Goal: Transaction & Acquisition: Purchase product/service

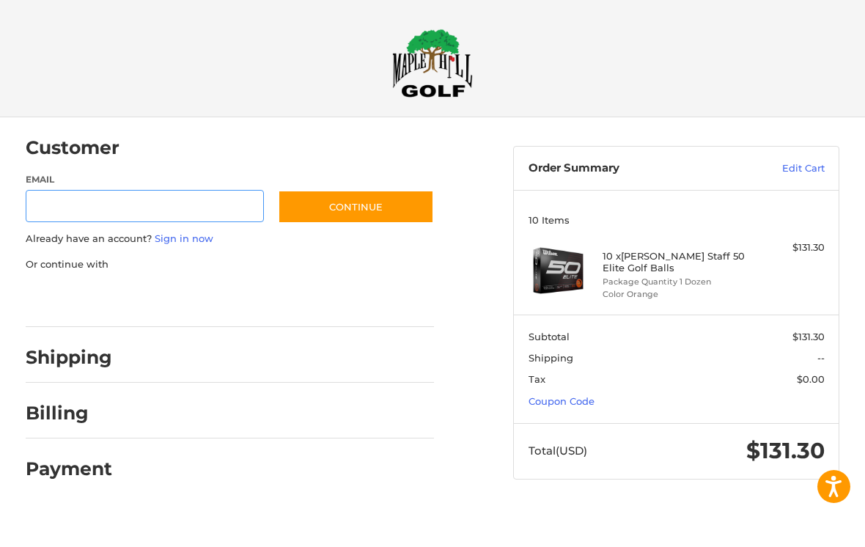
click at [73, 207] on input "Email" at bounding box center [145, 206] width 238 height 33
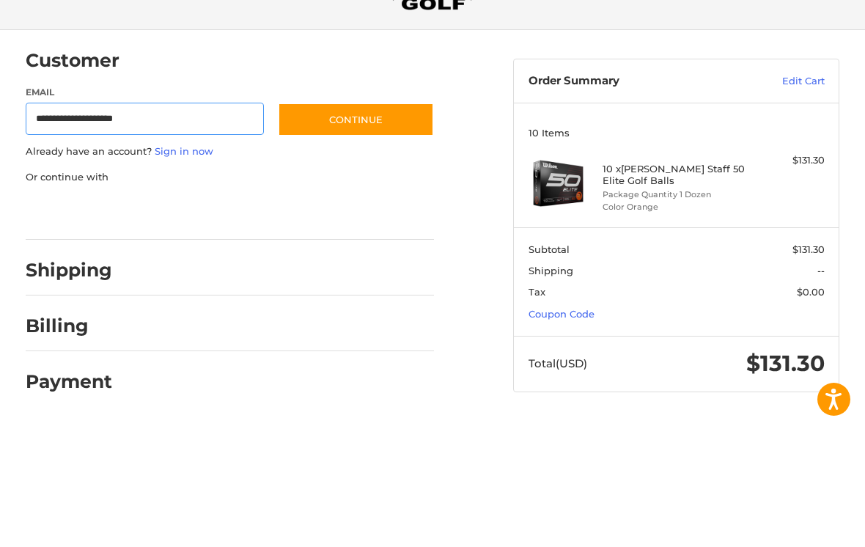
type input "**********"
click at [337, 190] on button "Continue" at bounding box center [356, 207] width 156 height 34
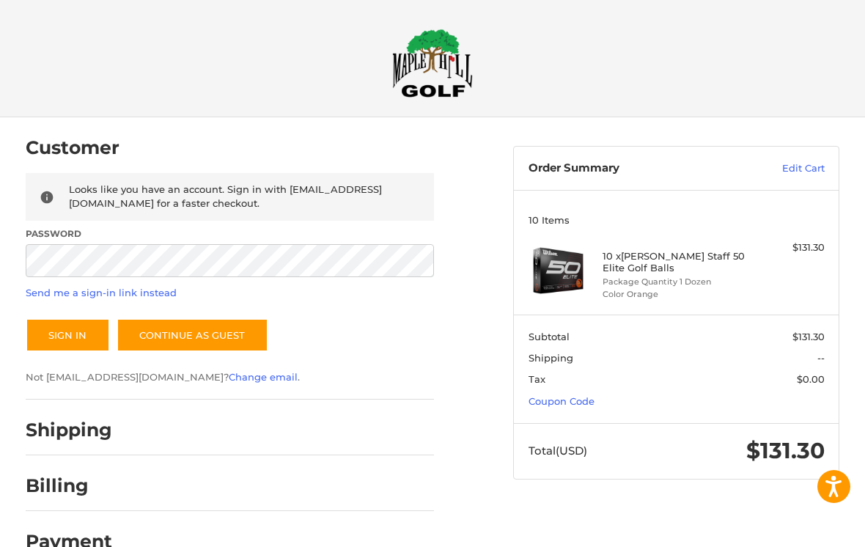
click at [55, 372] on p "Not [EMAIL_ADDRESS][DOMAIN_NAME]? Change email ." at bounding box center [230, 377] width 409 height 15
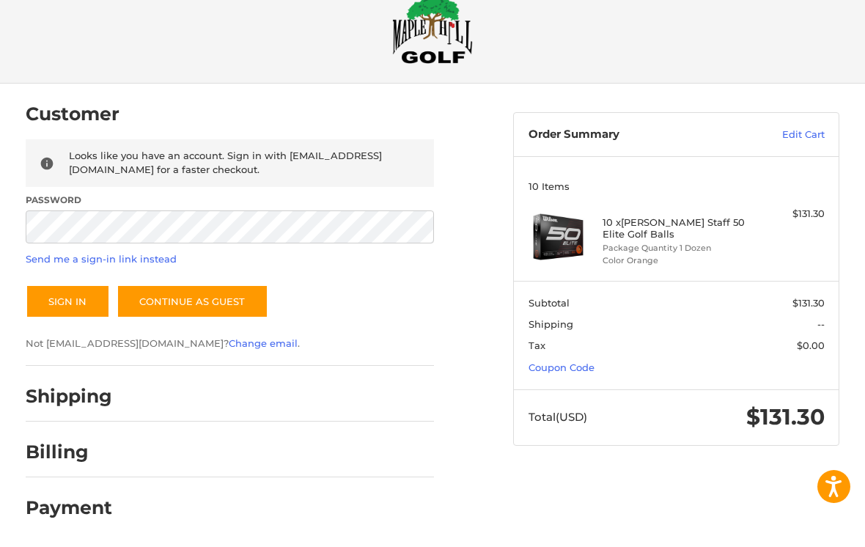
click at [65, 296] on button "Sign In" at bounding box center [68, 301] width 84 height 34
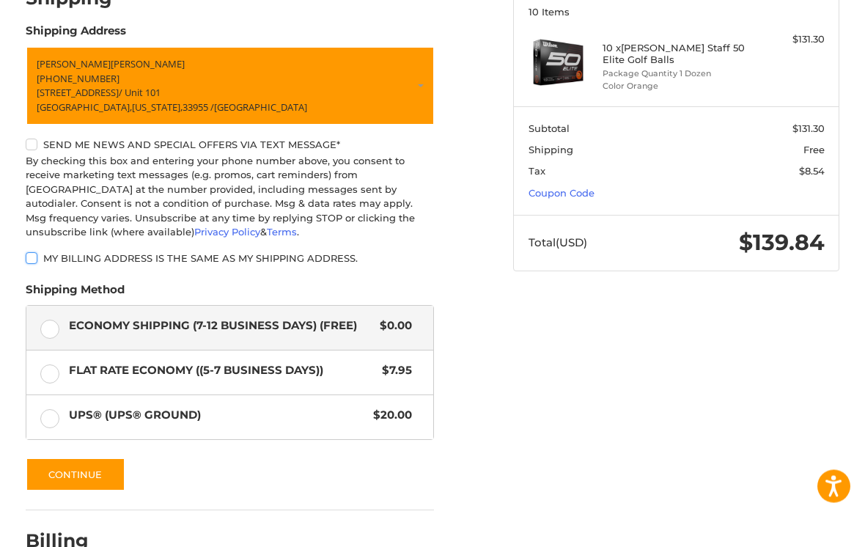
scroll to position [213, 0]
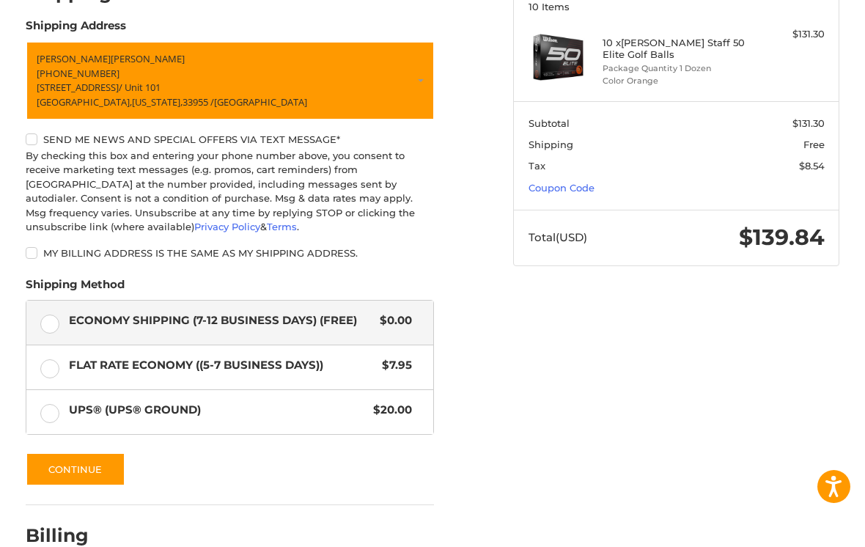
click at [88, 470] on button "Continue" at bounding box center [76, 469] width 100 height 34
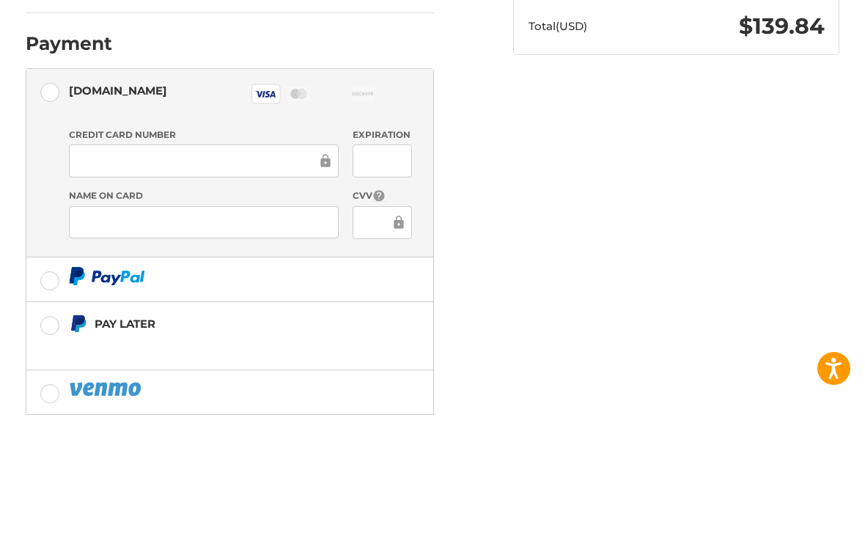
scroll to position [358, 0]
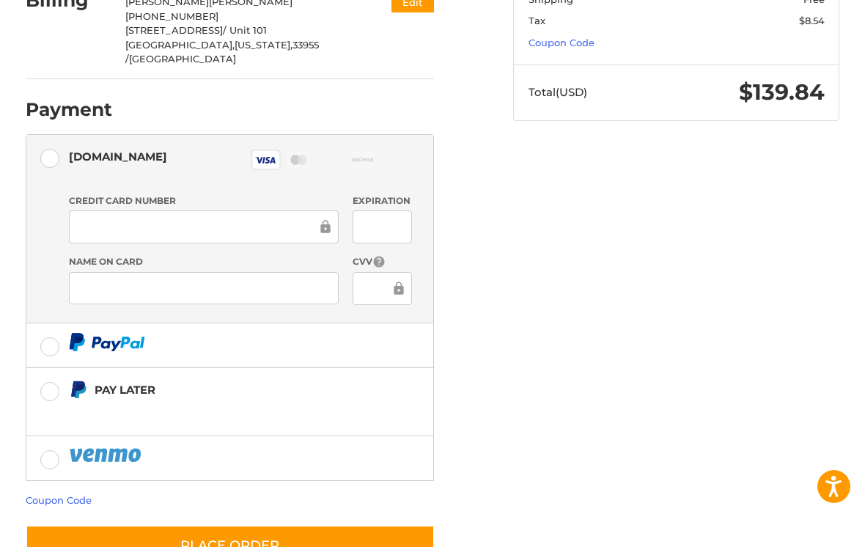
click at [171, 525] on button "Place Order" at bounding box center [230, 546] width 409 height 42
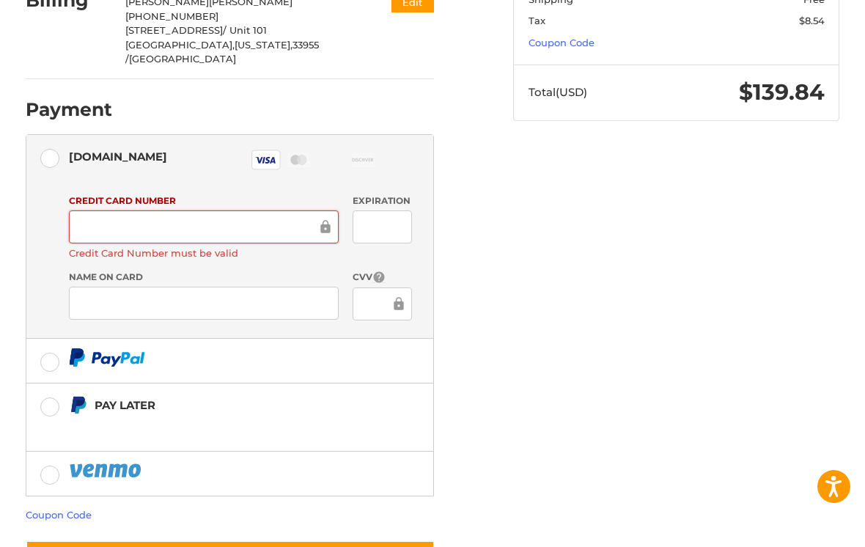
click at [97, 247] on label "Credit Card Number must be valid" at bounding box center [204, 253] width 270 height 12
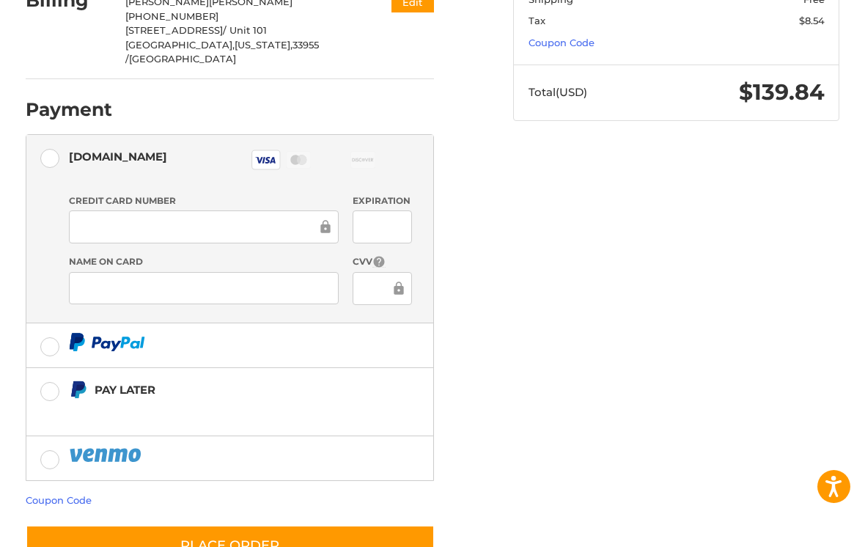
click at [177, 525] on button "Place Order" at bounding box center [230, 546] width 409 height 42
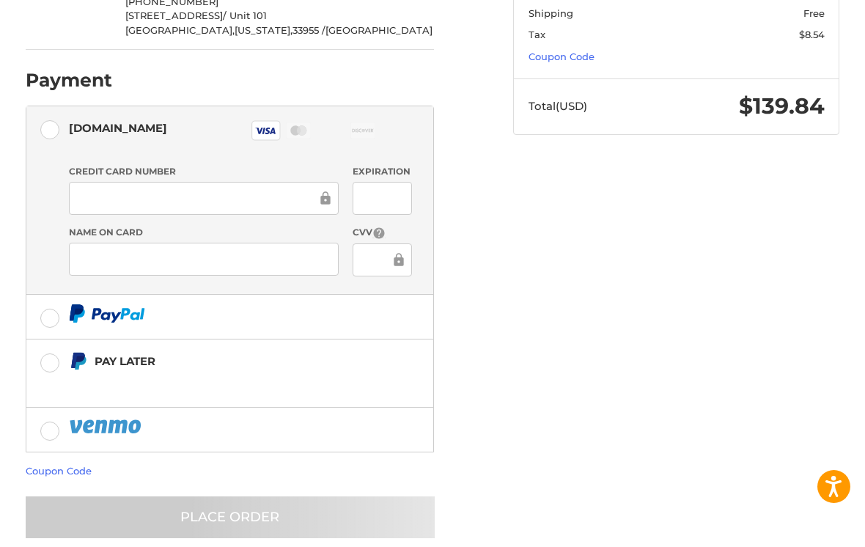
scroll to position [0, 0]
